Goal: Task Accomplishment & Management: Manage account settings

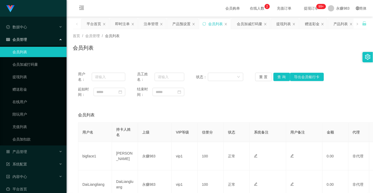
scroll to position [176, 0]
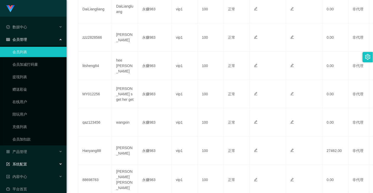
click at [31, 160] on div "系统配置" at bounding box center [33, 164] width 67 height 10
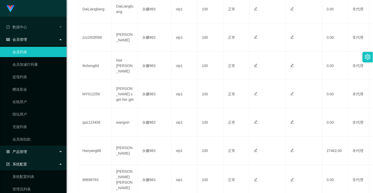
click at [31, 154] on div "产品管理" at bounding box center [33, 152] width 67 height 10
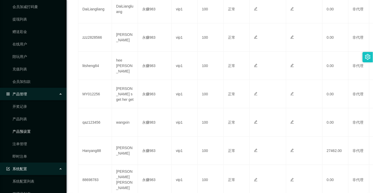
click at [20, 131] on link "产品预设置" at bounding box center [37, 131] width 50 height 10
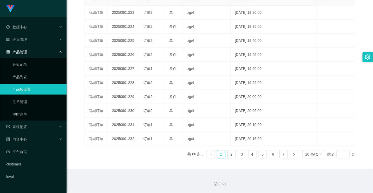
scroll to position [51, 0]
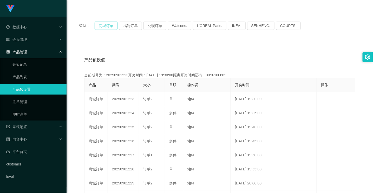
click at [105, 23] on button "商城订单" at bounding box center [106, 26] width 23 height 8
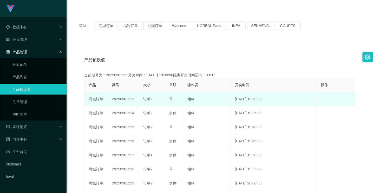
drag, startPoint x: 129, startPoint y: 99, endPoint x: 135, endPoint y: 99, distance: 6.3
click at [135, 99] on td "20250901223" at bounding box center [123, 99] width 31 height 14
copy td "223"
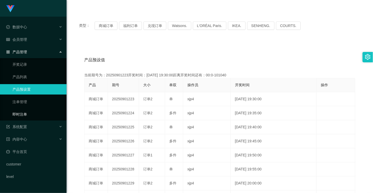
click at [35, 114] on link "即时注单" at bounding box center [37, 114] width 50 height 10
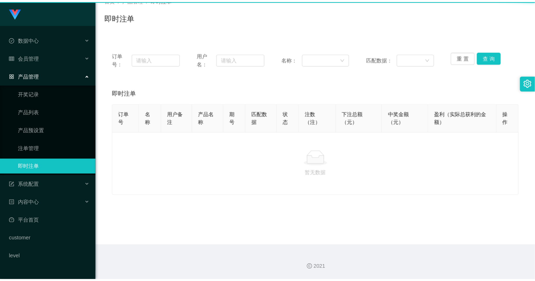
scroll to position [36, 0]
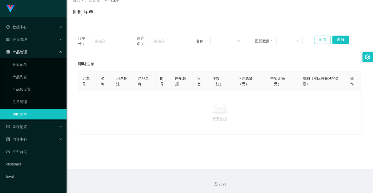
click at [323, 38] on button "重 置" at bounding box center [323, 40] width 17 height 8
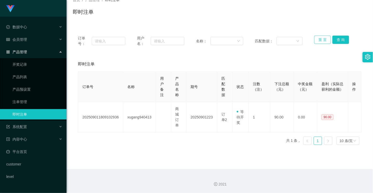
click at [325, 38] on button "重 置" at bounding box center [323, 40] width 17 height 8
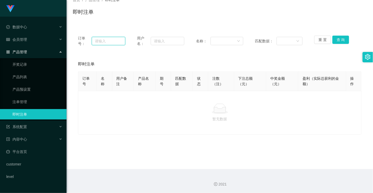
click at [100, 45] on input "text" at bounding box center [109, 41] width 34 height 8
paste input "xugang940413"
type input "xugang940413"
click at [335, 39] on button "查 询" at bounding box center [341, 40] width 17 height 8
click at [30, 41] on div "会员管理" at bounding box center [33, 39] width 67 height 10
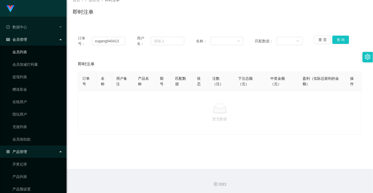
click at [24, 55] on link "会员列表" at bounding box center [37, 52] width 50 height 10
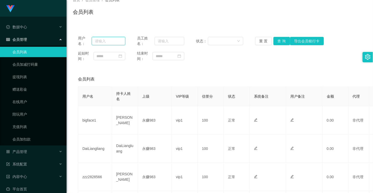
click at [113, 41] on input "text" at bounding box center [109, 41] width 34 height 8
paste input "xugang940413"
type input "xugang940413"
click at [277, 40] on button "查 询" at bounding box center [282, 41] width 17 height 8
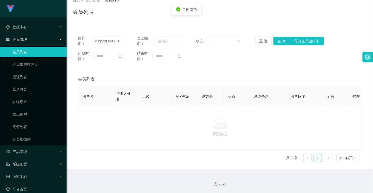
click at [26, 53] on link "会员列表" at bounding box center [37, 52] width 50 height 10
click at [22, 79] on link "提现列表" at bounding box center [37, 77] width 50 height 10
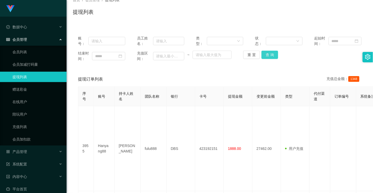
click at [269, 54] on button "查 询" at bounding box center [270, 55] width 17 height 8
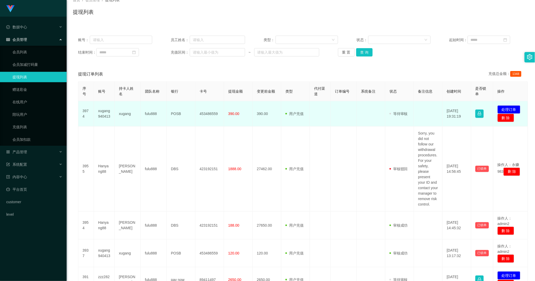
click at [121, 113] on td "xugang" at bounding box center [128, 113] width 26 height 25
copy td "xugang"
click at [113, 113] on td "xugang940413" at bounding box center [104, 113] width 21 height 25
click at [106, 113] on td "xugang940413" at bounding box center [104, 113] width 21 height 25
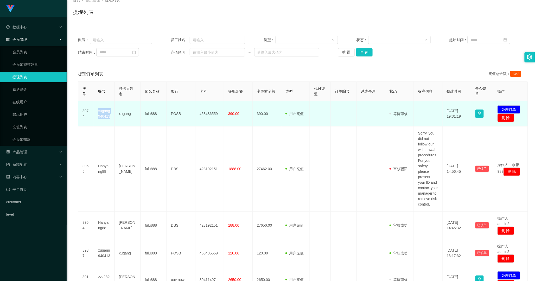
click at [106, 113] on td "xugang940413" at bounding box center [104, 113] width 21 height 25
copy td "xugang940413"
